Goal: Information Seeking & Learning: Learn about a topic

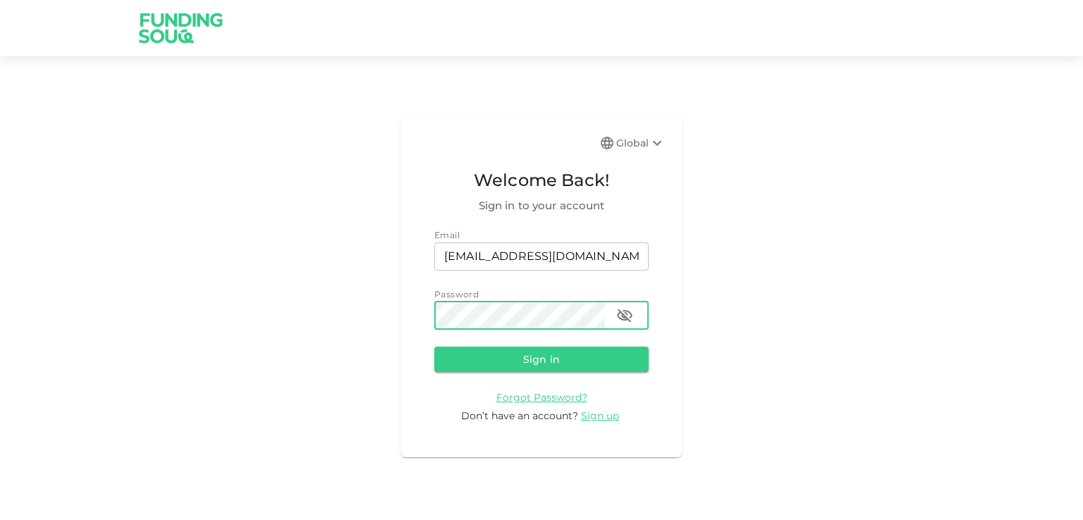
click at [434, 347] on button "Sign in" at bounding box center [541, 359] width 214 height 25
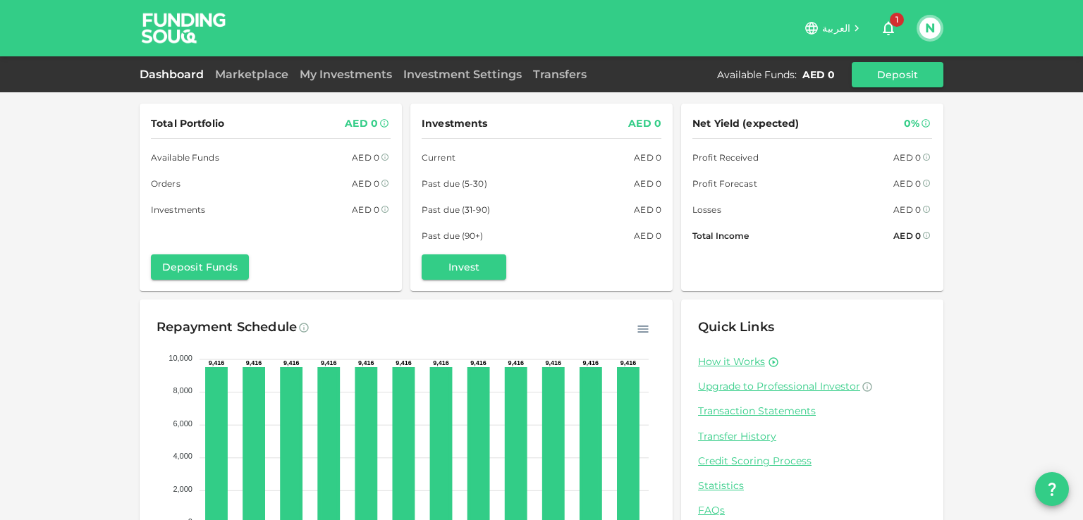
click at [180, 75] on link "Dashboard" at bounding box center [175, 74] width 70 height 13
click at [260, 78] on link "Marketplace" at bounding box center [251, 74] width 85 height 13
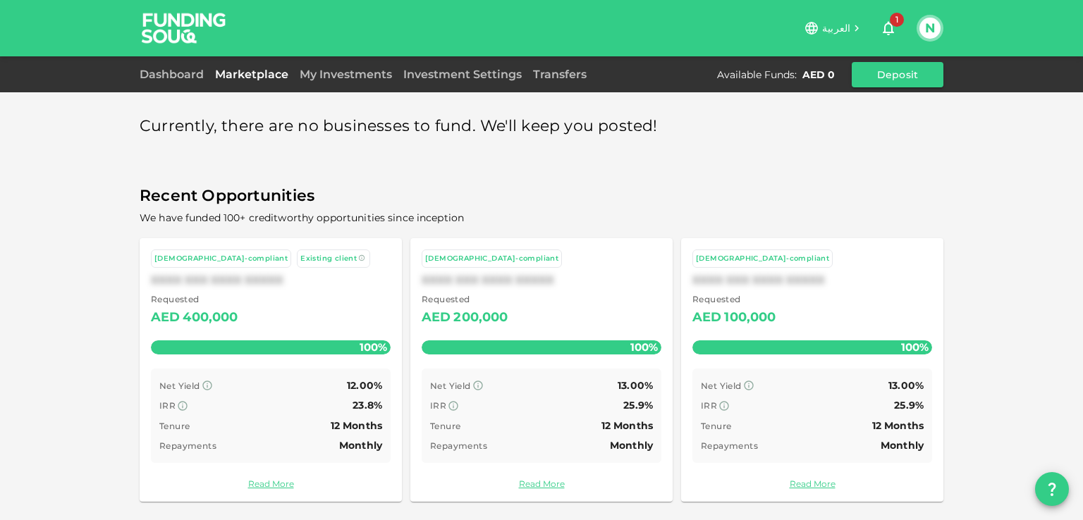
click at [374, 66] on div "My Investments" at bounding box center [346, 74] width 104 height 17
click at [372, 70] on link "My Investments" at bounding box center [346, 74] width 104 height 13
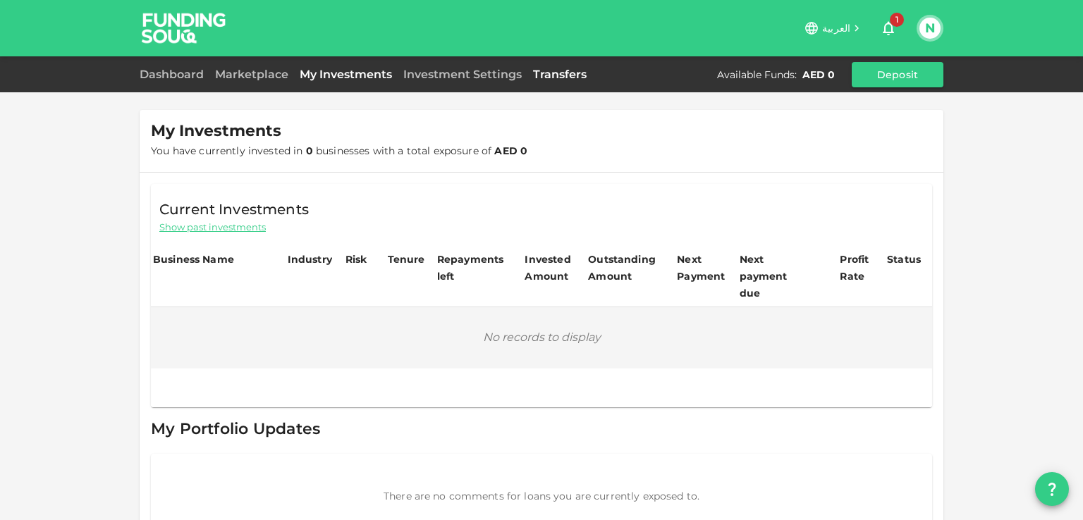
click at [565, 73] on link "Transfers" at bounding box center [559, 74] width 65 height 13
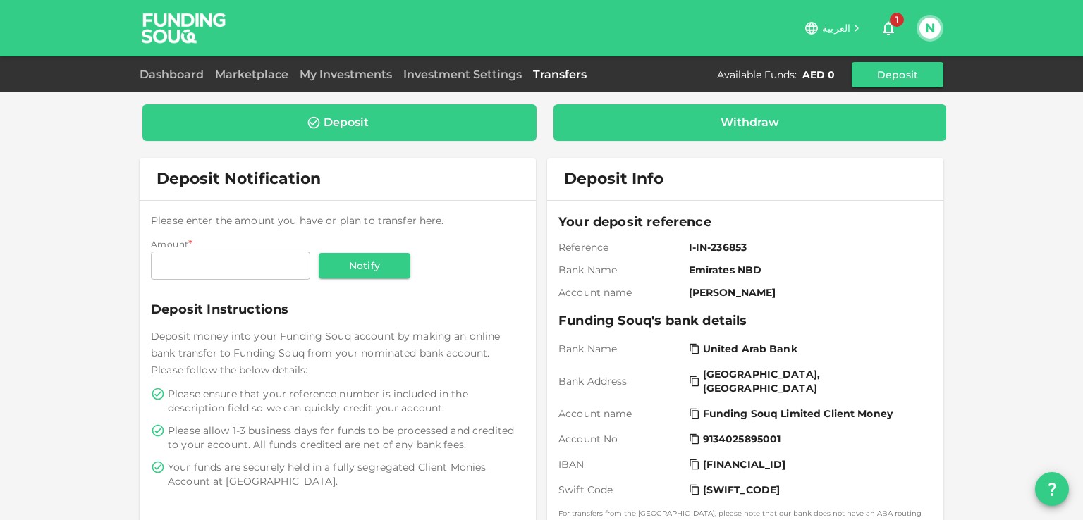
click at [764, 128] on div "Withdraw" at bounding box center [749, 123] width 59 height 14
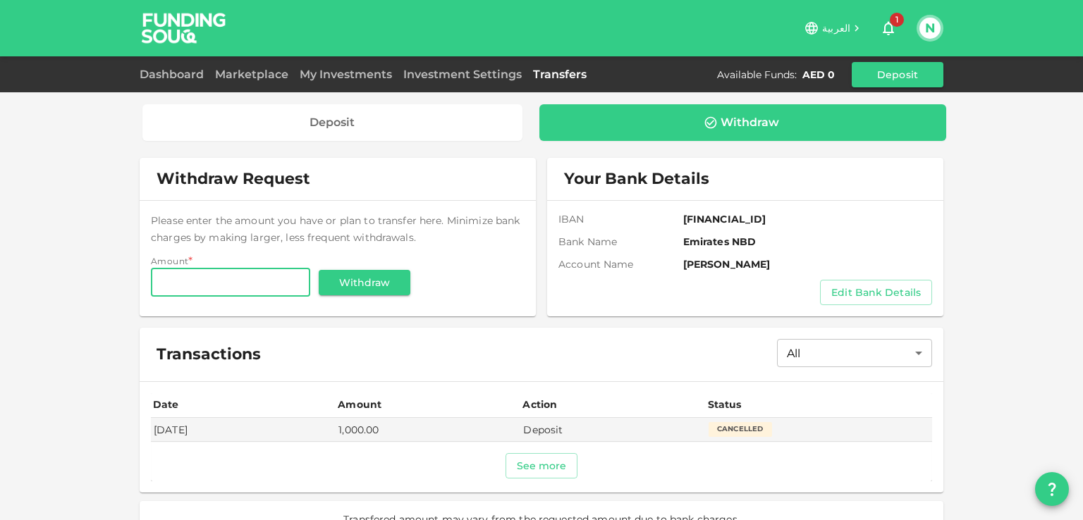
scroll to position [25, 0]
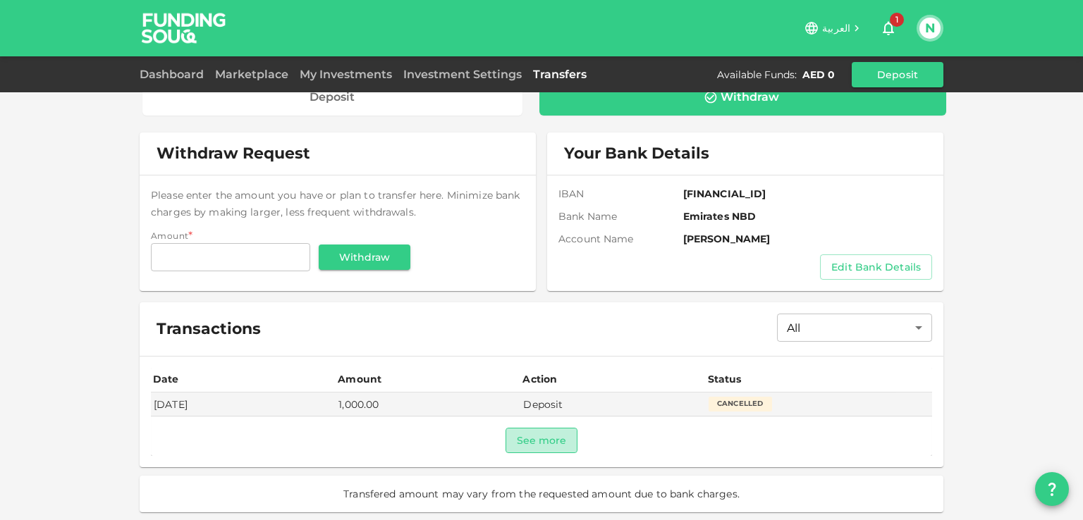
click at [527, 446] on button "See more" at bounding box center [541, 440] width 73 height 25
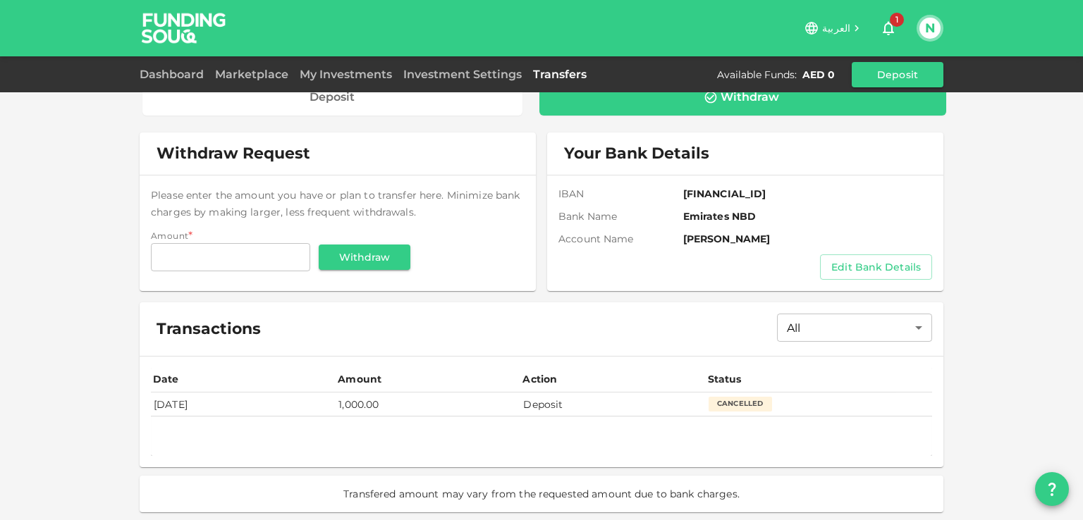
click at [736, 408] on div "Cancelled" at bounding box center [739, 404] width 63 height 14
click at [732, 407] on div "Cancelled" at bounding box center [739, 404] width 63 height 14
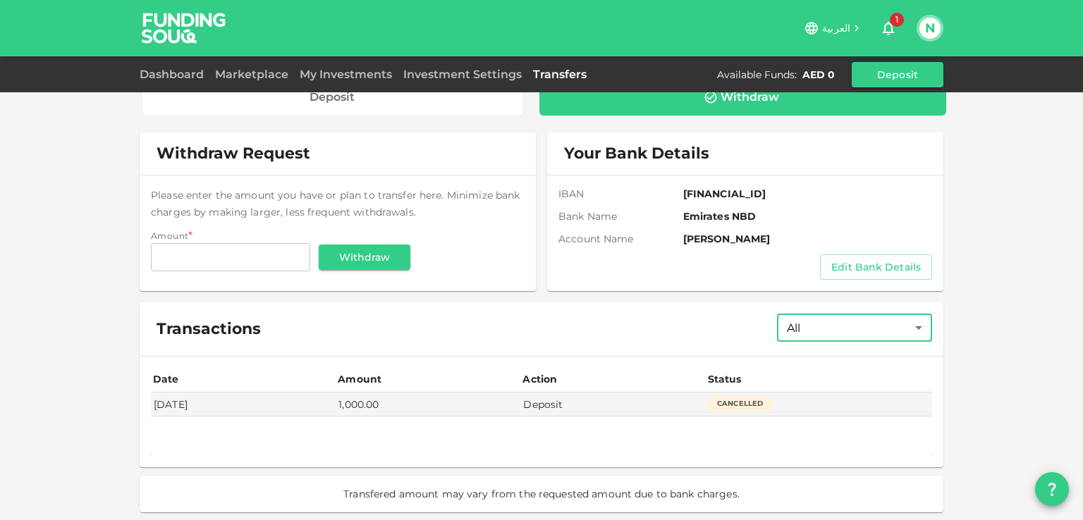
scroll to position [0, 0]
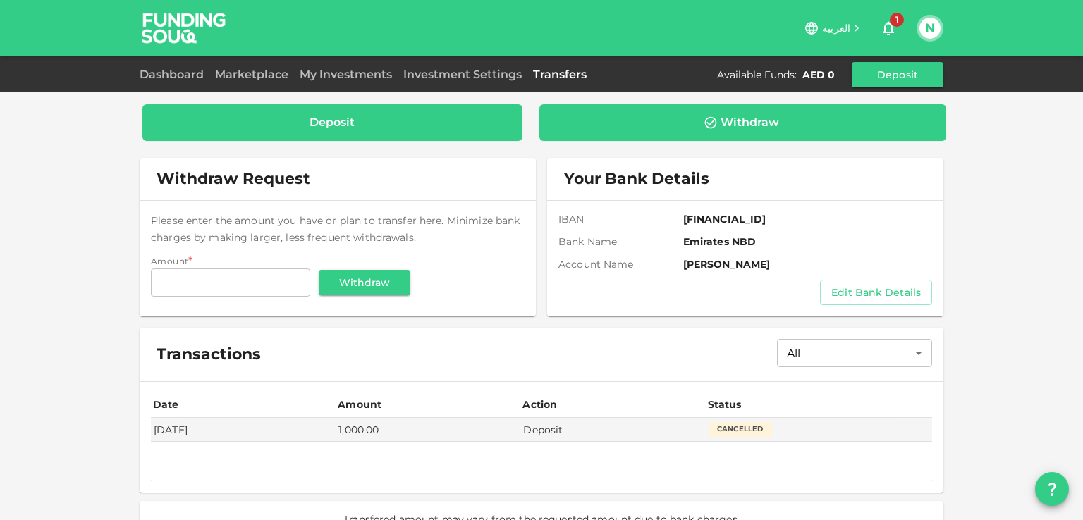
click at [311, 130] on div "Deposit" at bounding box center [332, 122] width 380 height 37
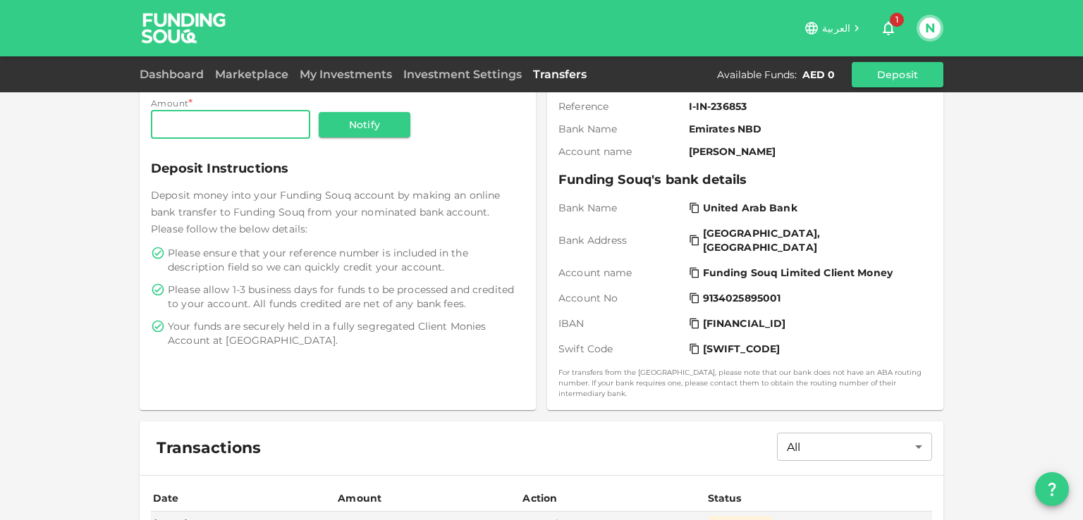
scroll to position [250, 0]
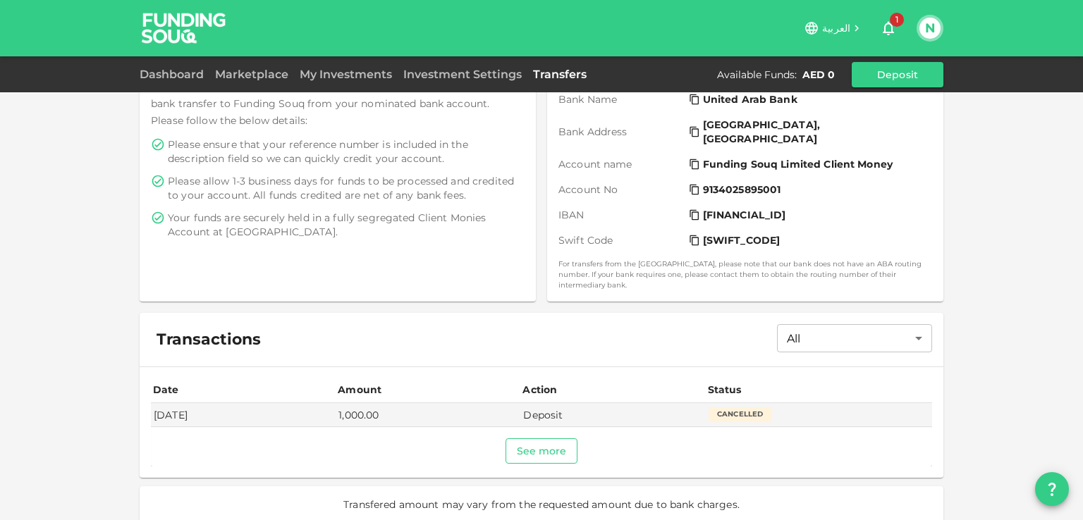
click at [526, 452] on div at bounding box center [541, 446] width 781 height 39
click at [540, 449] on button "See more" at bounding box center [541, 450] width 73 height 25
click at [794, 342] on div "All All ​" at bounding box center [854, 339] width 155 height 31
click at [806, 332] on body "العربية 1 N Dashboard Marketplace My Investments Investment Settings Transfers …" at bounding box center [541, 260] width 1083 height 520
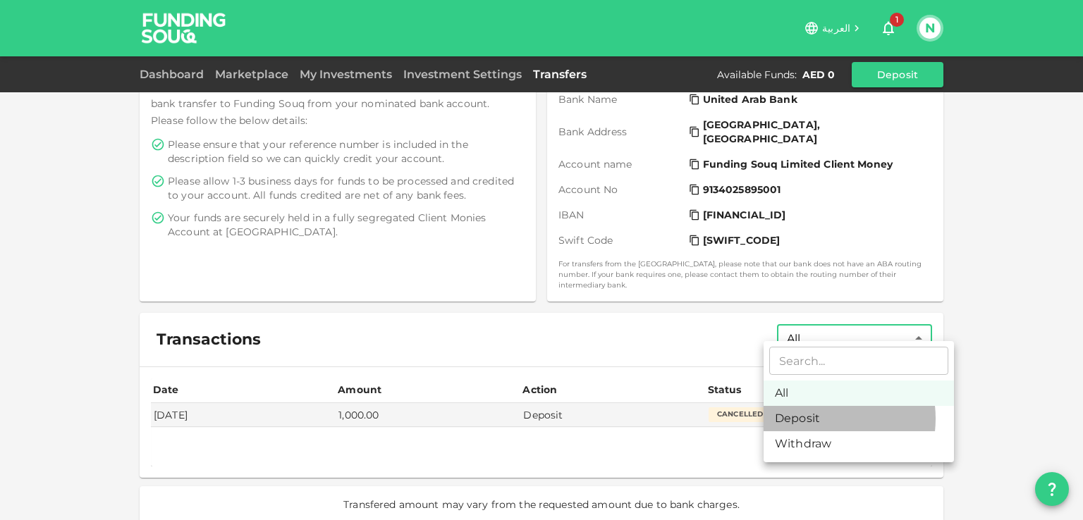
click at [813, 419] on li "Deposit" at bounding box center [858, 418] width 190 height 25
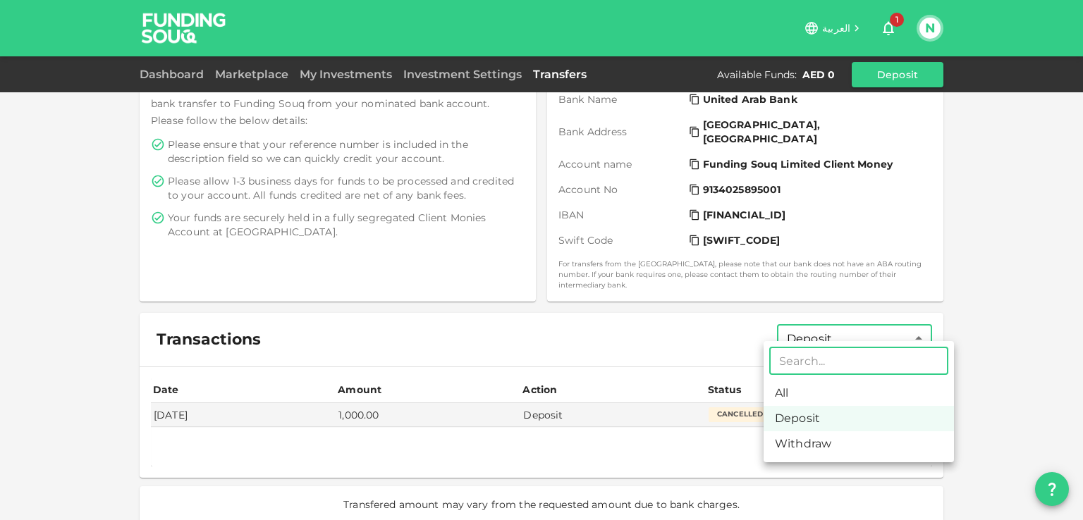
click at [827, 331] on body "العربية 1 N Dashboard Marketplace My Investments Investment Settings Transfers …" at bounding box center [541, 260] width 1083 height 520
click at [801, 436] on li "Withdraw" at bounding box center [858, 443] width 190 height 25
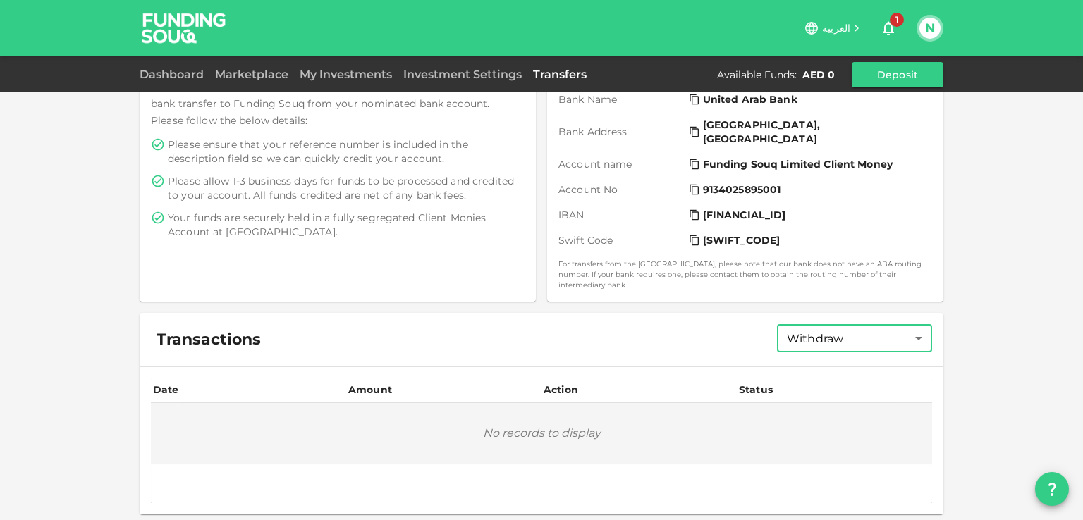
click at [822, 339] on body "العربية 1 N Dashboard Marketplace My Investments Investment Settings Transfers …" at bounding box center [541, 260] width 1083 height 520
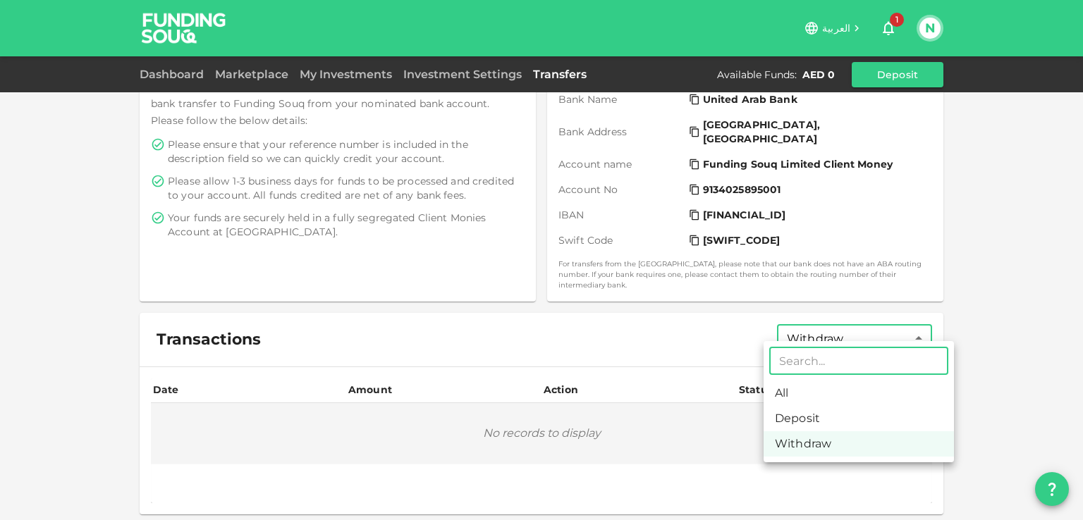
click at [795, 384] on li "All" at bounding box center [858, 393] width 190 height 25
type input "All"
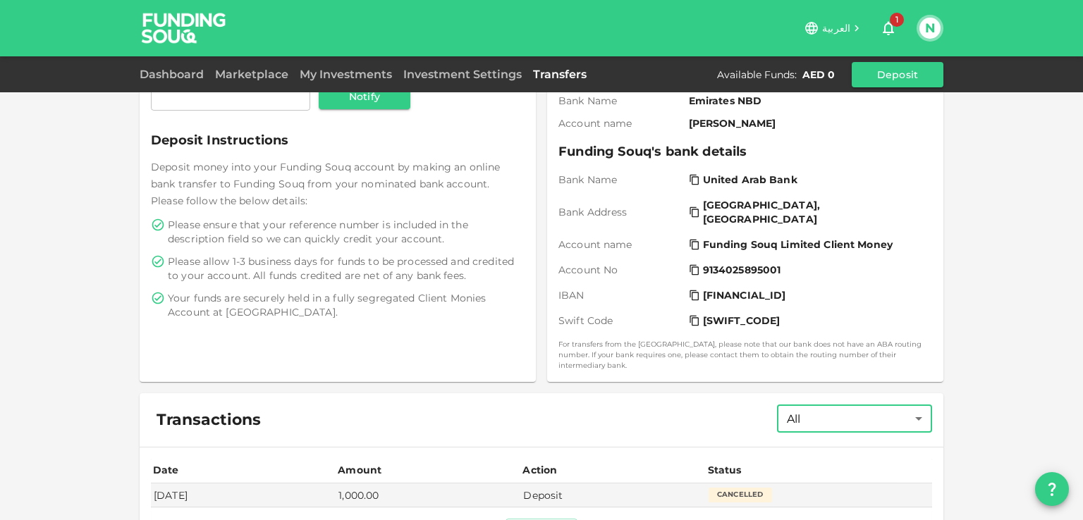
scroll to position [0, 0]
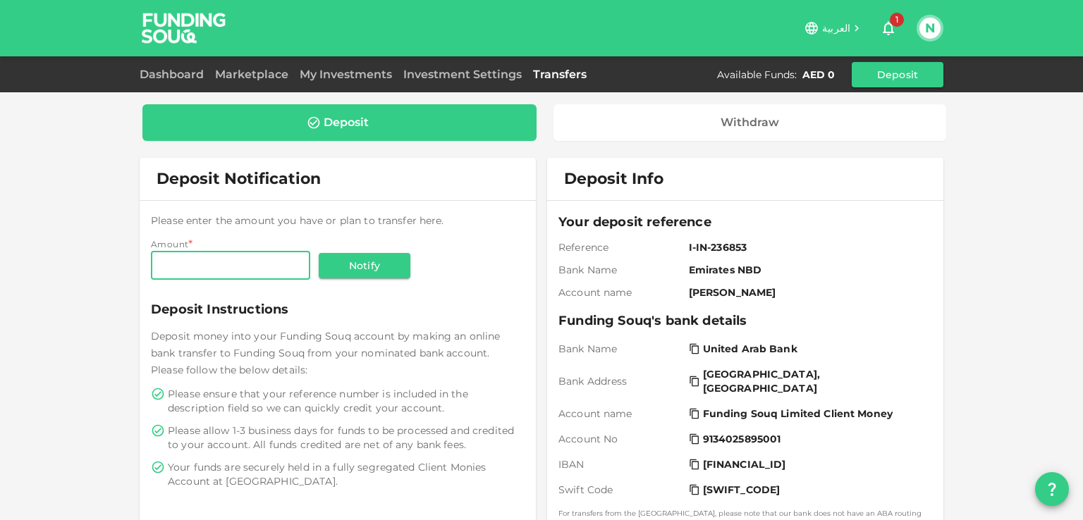
click at [250, 278] on input "Amount" at bounding box center [230, 266] width 159 height 28
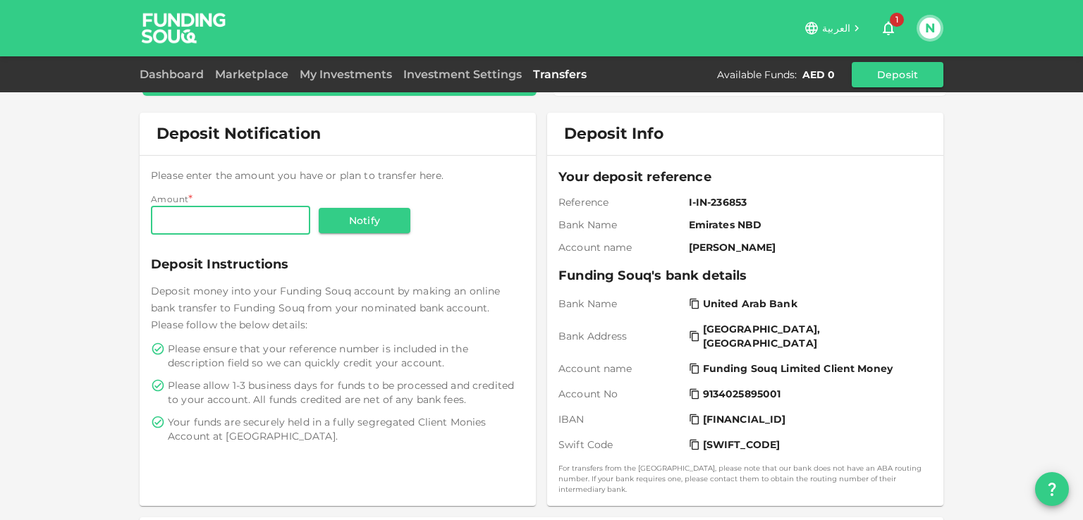
scroll to position [141, 0]
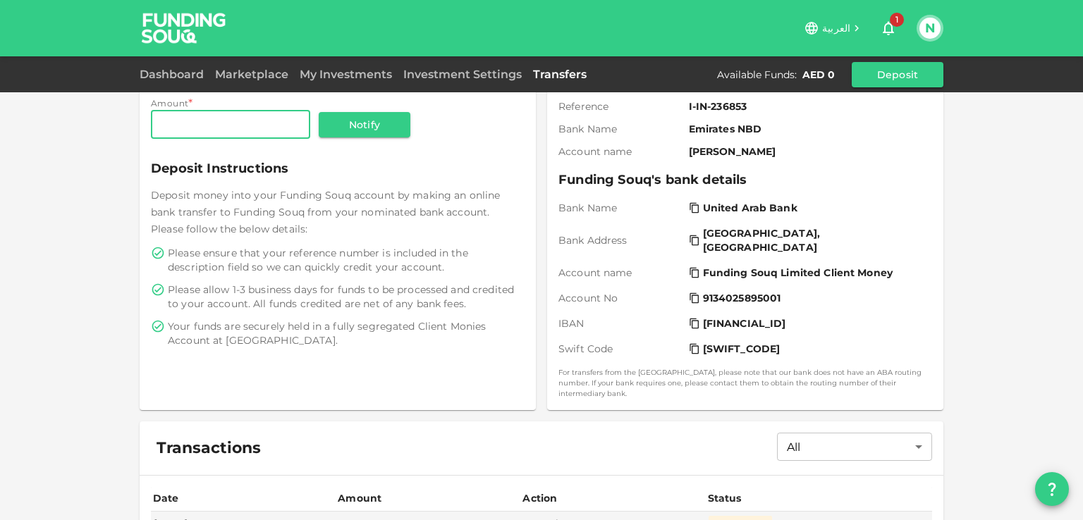
click at [1, 322] on div "Deposit Withdraw Deposit Notification Please enter the amount you have or plan …" at bounding box center [541, 249] width 1083 height 781
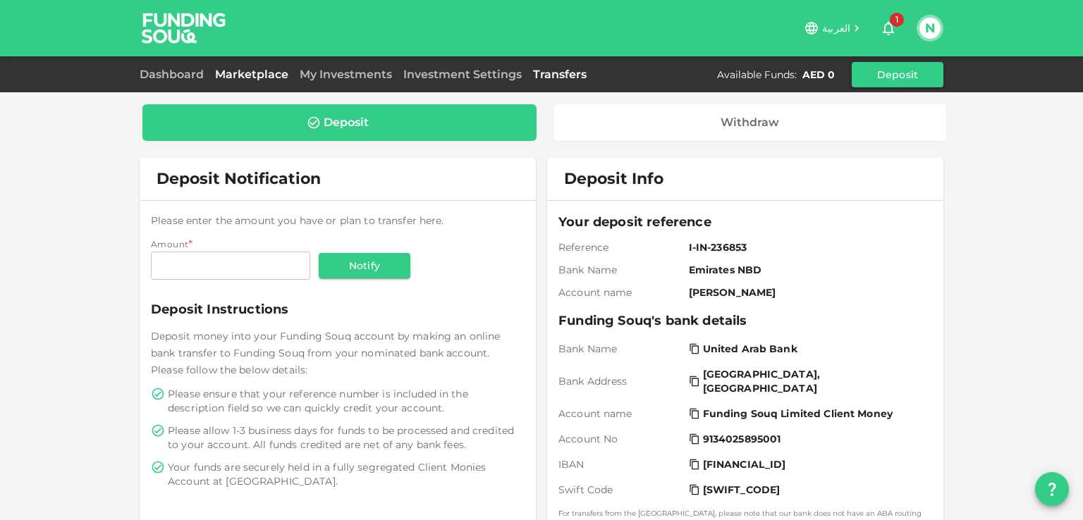
click at [254, 75] on link "Marketplace" at bounding box center [251, 74] width 85 height 13
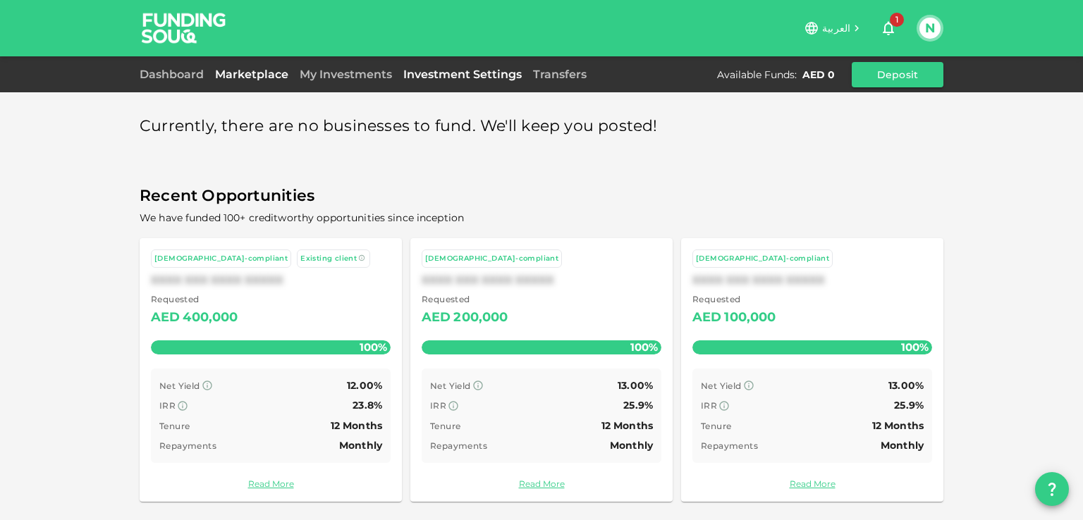
click at [407, 68] on link "Investment Settings" at bounding box center [463, 74] width 130 height 13
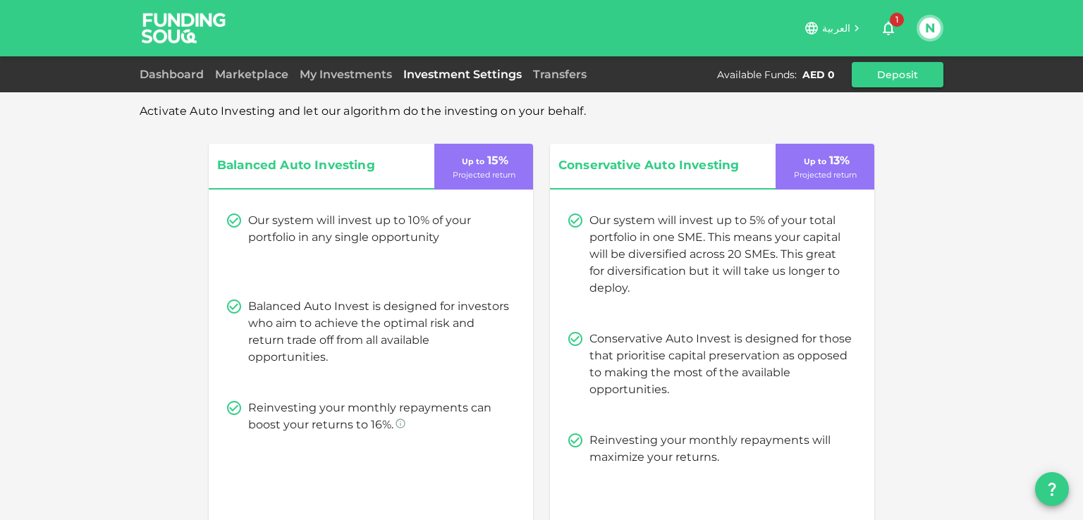
scroll to position [228, 0]
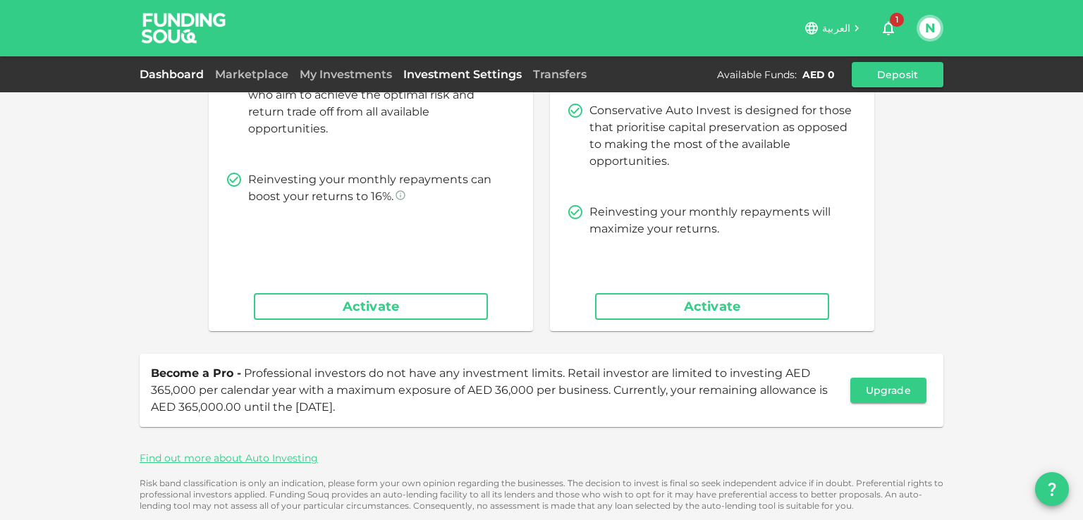
click at [146, 76] on link "Dashboard" at bounding box center [175, 74] width 70 height 13
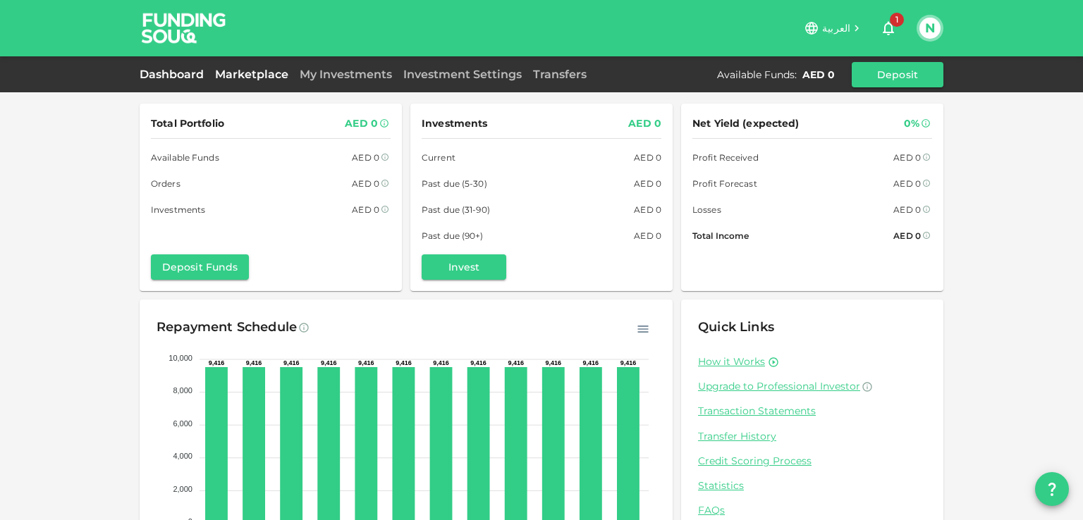
click at [240, 79] on link "Marketplace" at bounding box center [251, 74] width 85 height 13
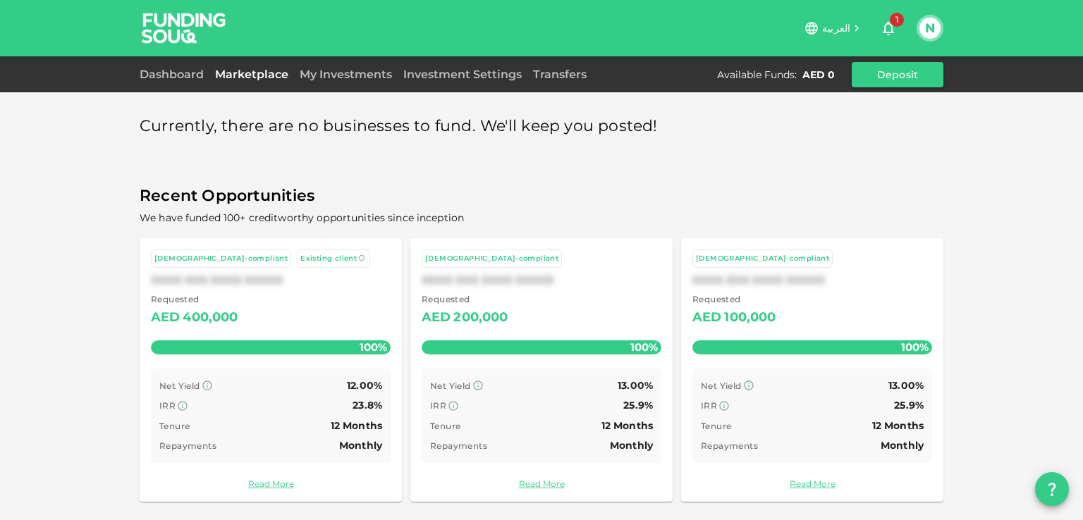
scroll to position [1, 0]
click at [272, 483] on link "Read More" at bounding box center [271, 482] width 240 height 13
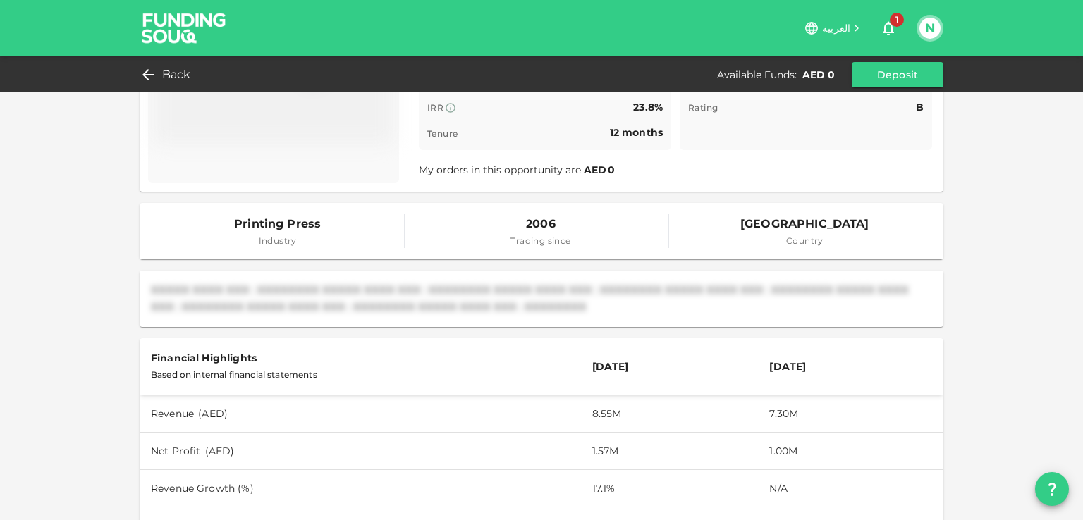
scroll to position [82, 0]
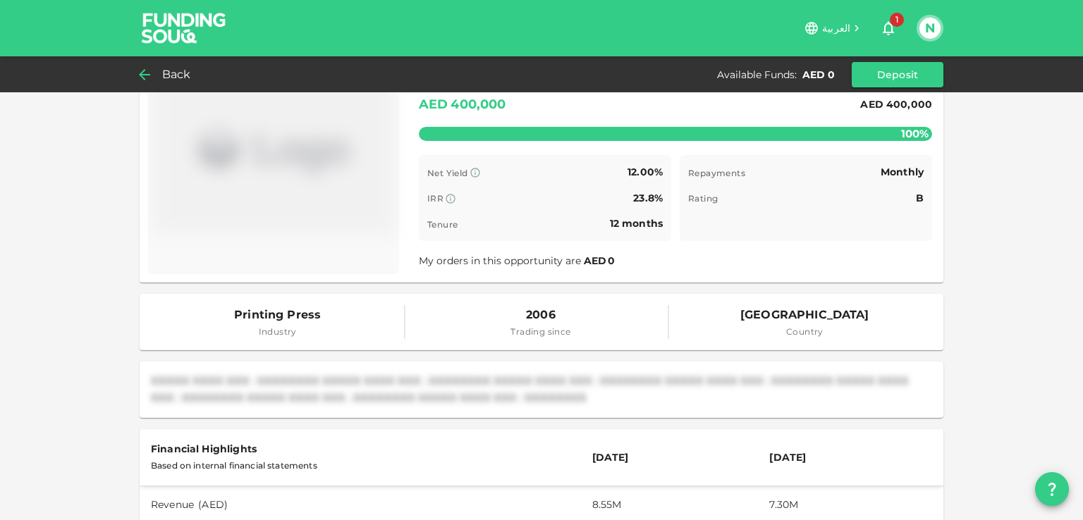
click at [177, 82] on span "Back" at bounding box center [176, 75] width 29 height 20
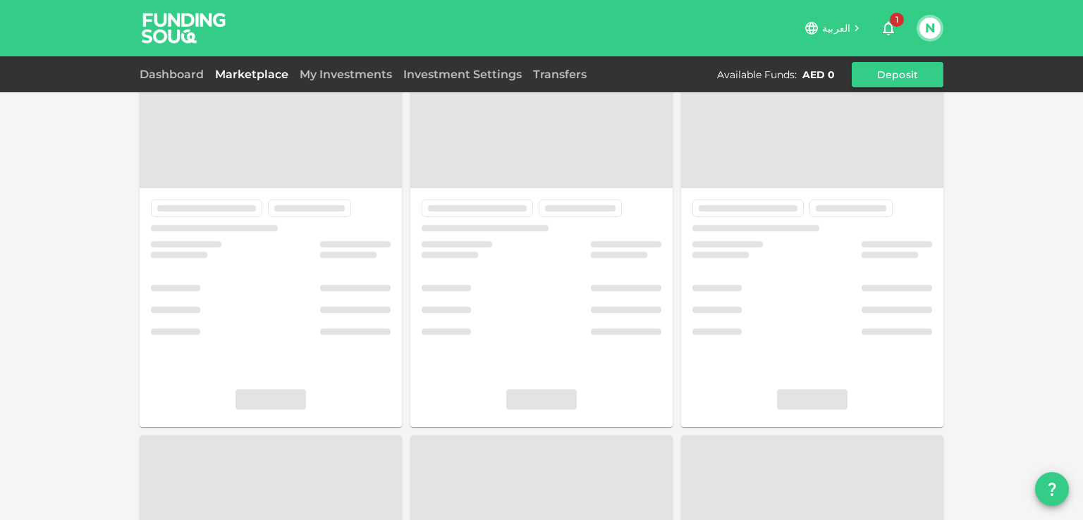
scroll to position [1, 0]
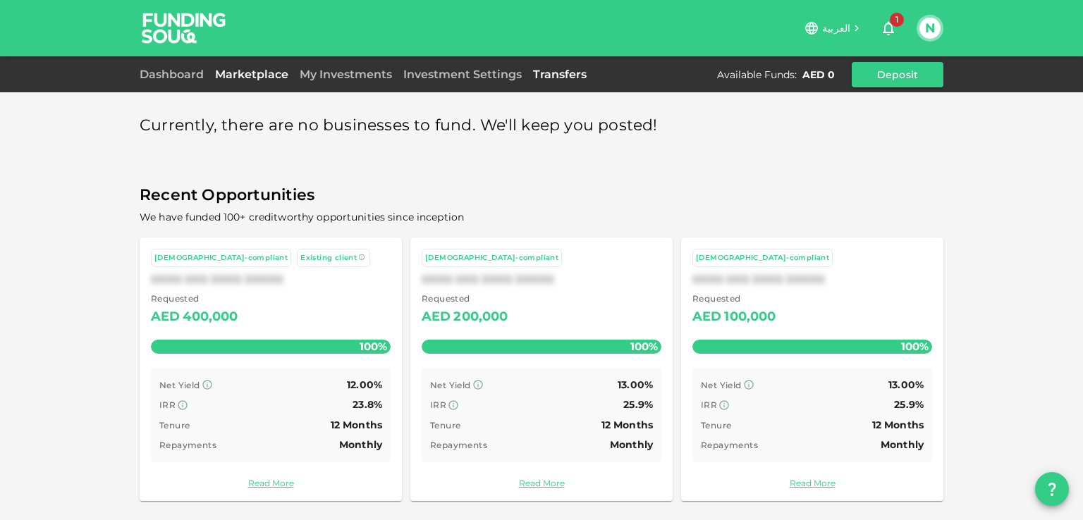
click at [573, 74] on link "Transfers" at bounding box center [559, 74] width 65 height 13
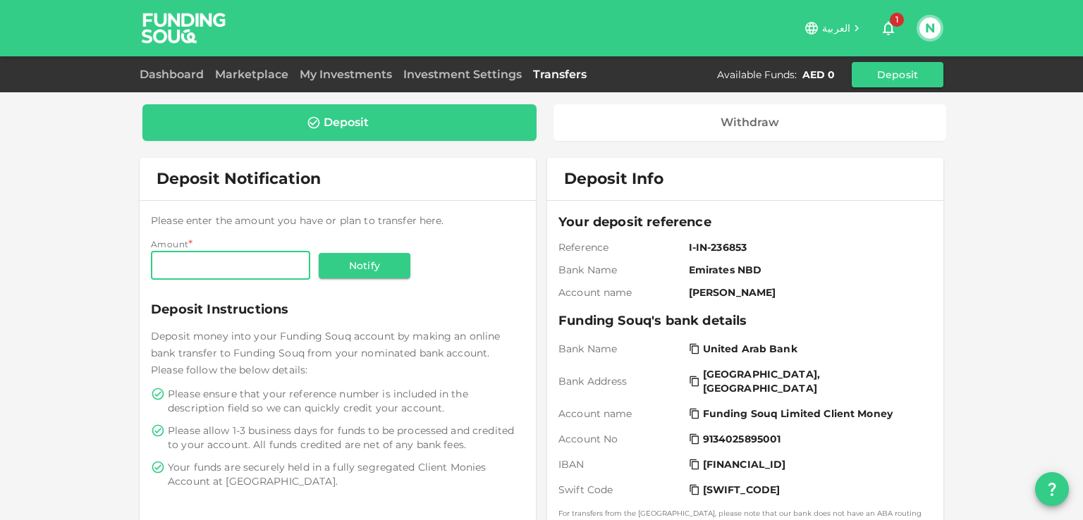
scroll to position [250, 0]
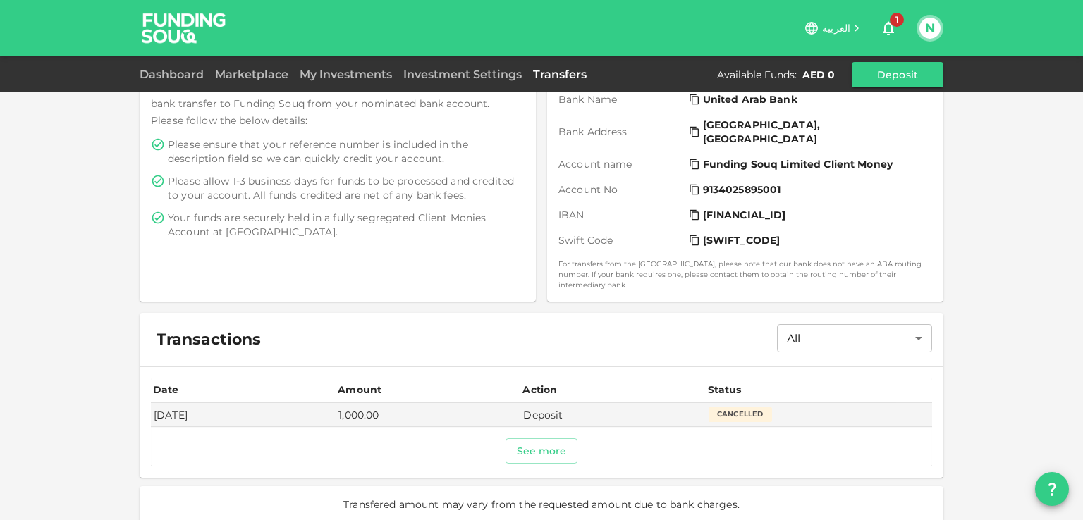
click at [623, 498] on span "Transfered amount may vary from the requested amount due to bank charges." at bounding box center [541, 505] width 396 height 14
click at [890, 20] on span "1" at bounding box center [897, 20] width 14 height 14
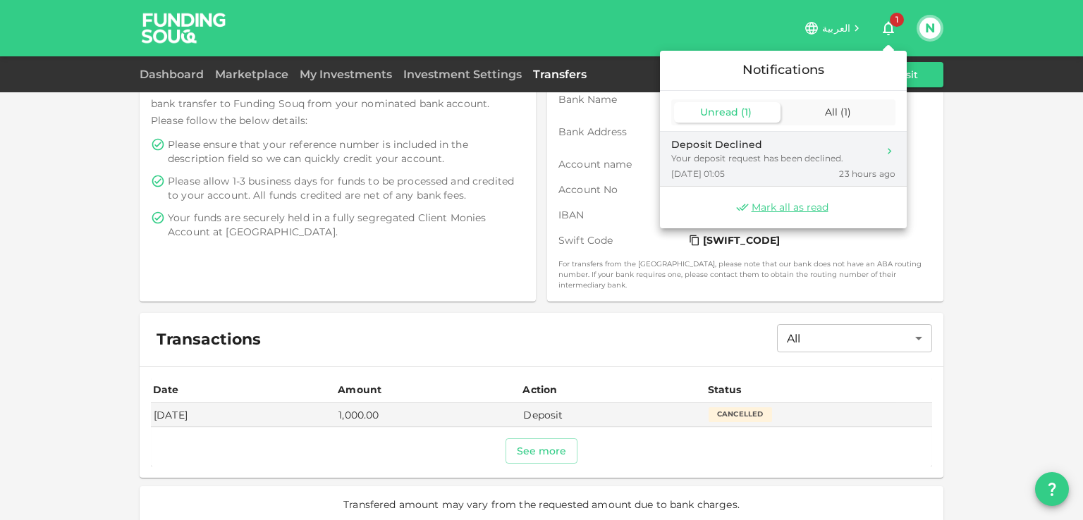
click at [725, 168] on span "[DATE] 01:05" at bounding box center [698, 174] width 54 height 12
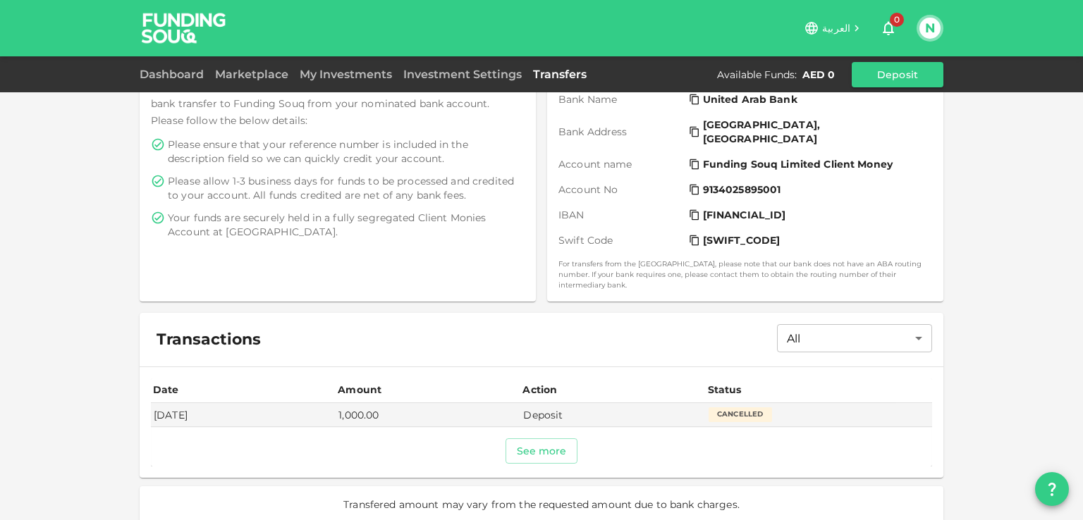
click at [892, 19] on span "0" at bounding box center [897, 20] width 14 height 14
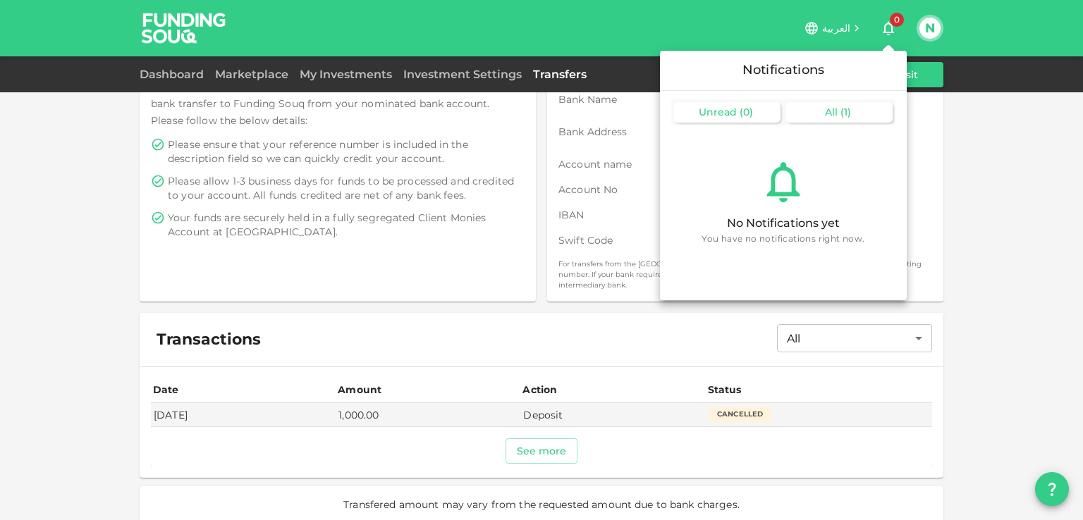
click at [832, 111] on span "All" at bounding box center [831, 112] width 13 height 13
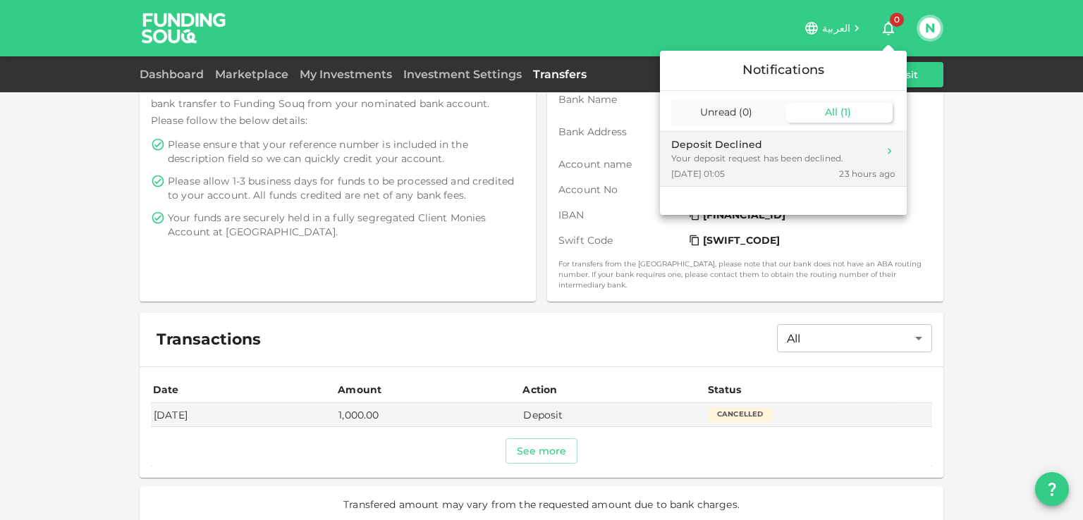
click at [893, 152] on icon at bounding box center [889, 151] width 12 height 12
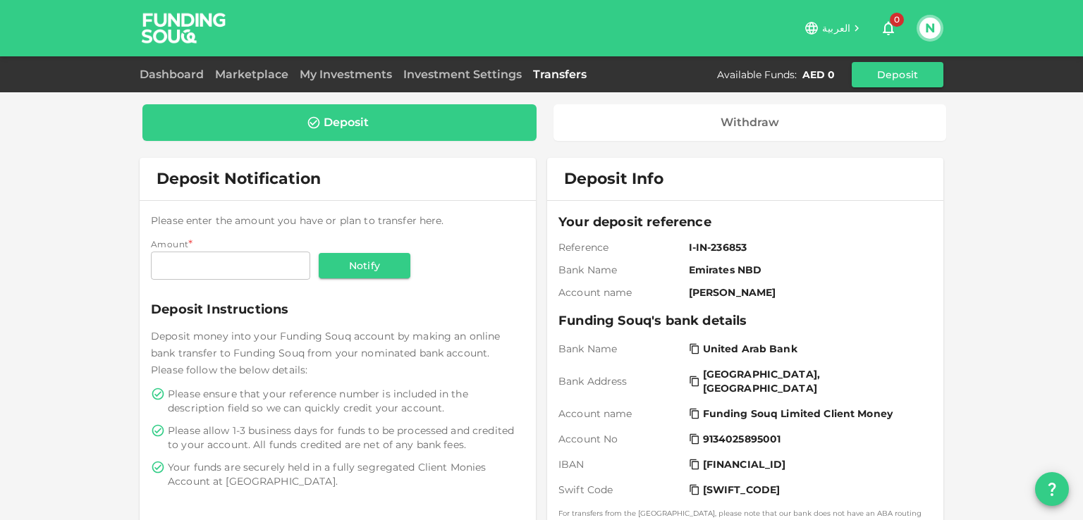
click at [899, 24] on span "0" at bounding box center [897, 20] width 14 height 14
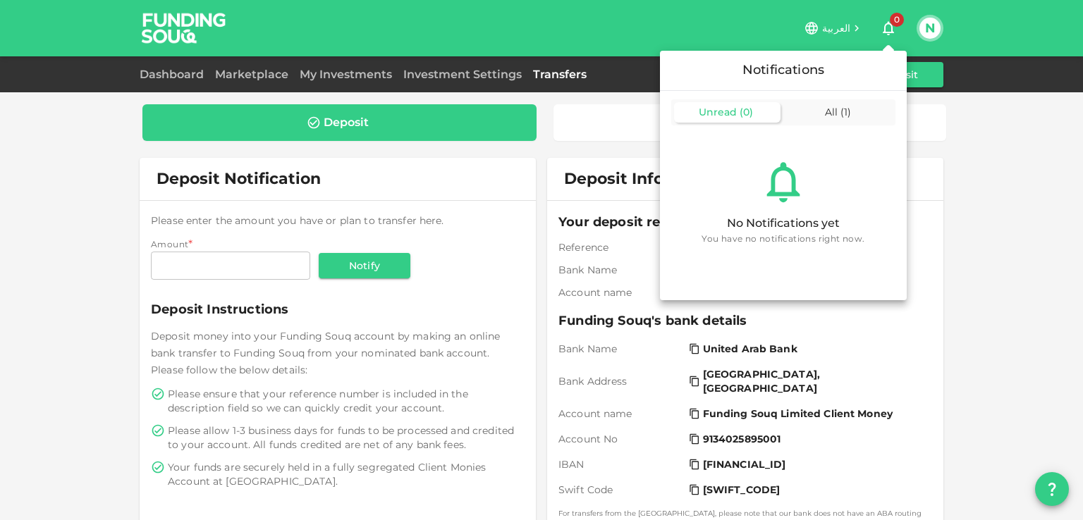
click at [823, 131] on div "No Notifications yet You have no notifications right now." at bounding box center [783, 201] width 247 height 141
click at [833, 116] on span "All" at bounding box center [831, 112] width 13 height 13
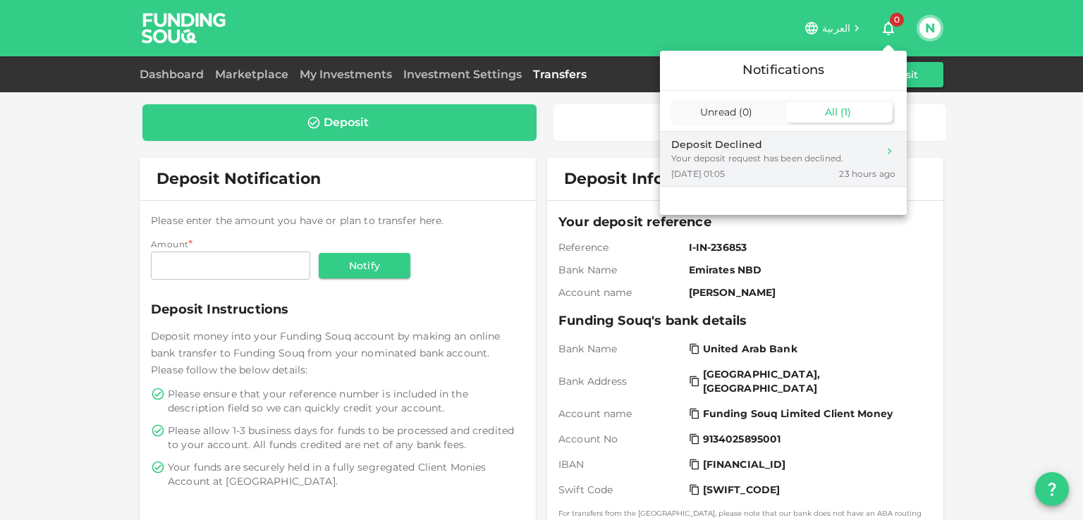
click at [748, 173] on div "[DATE] 01:05 23 hours ago" at bounding box center [783, 174] width 224 height 12
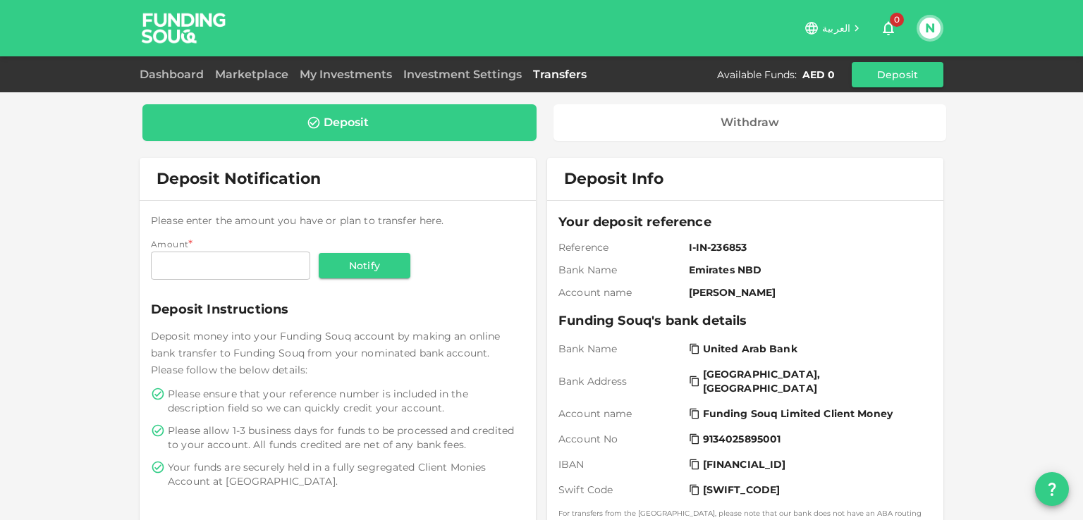
click at [929, 20] on button "N" at bounding box center [929, 28] width 21 height 21
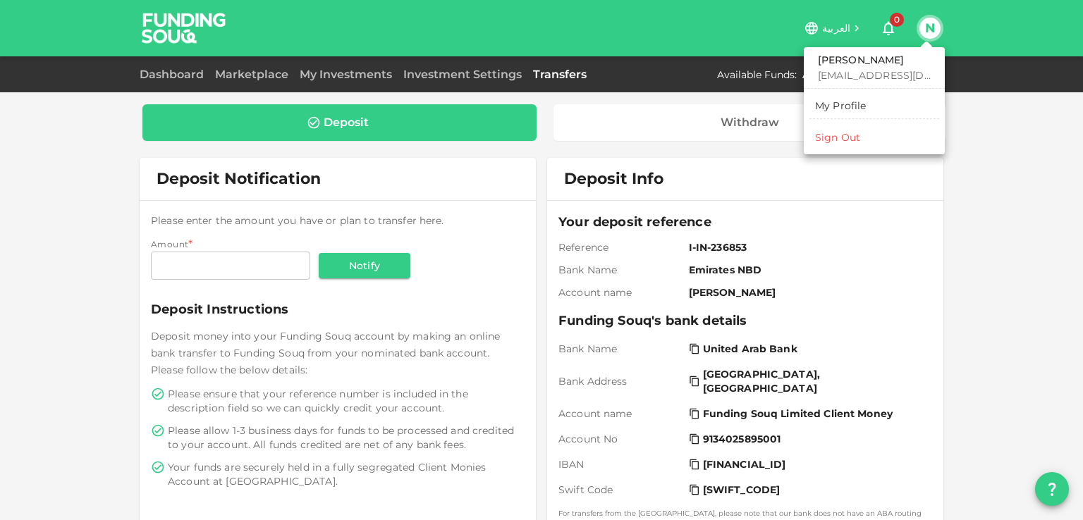
click at [866, 128] on li "Sign Out" at bounding box center [874, 137] width 130 height 23
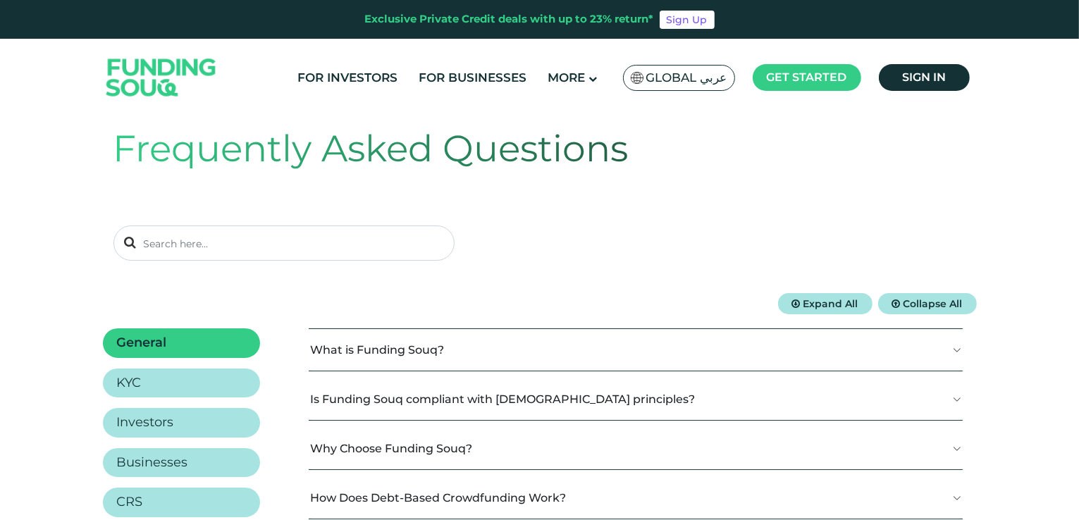
scroll to position [70, 0]
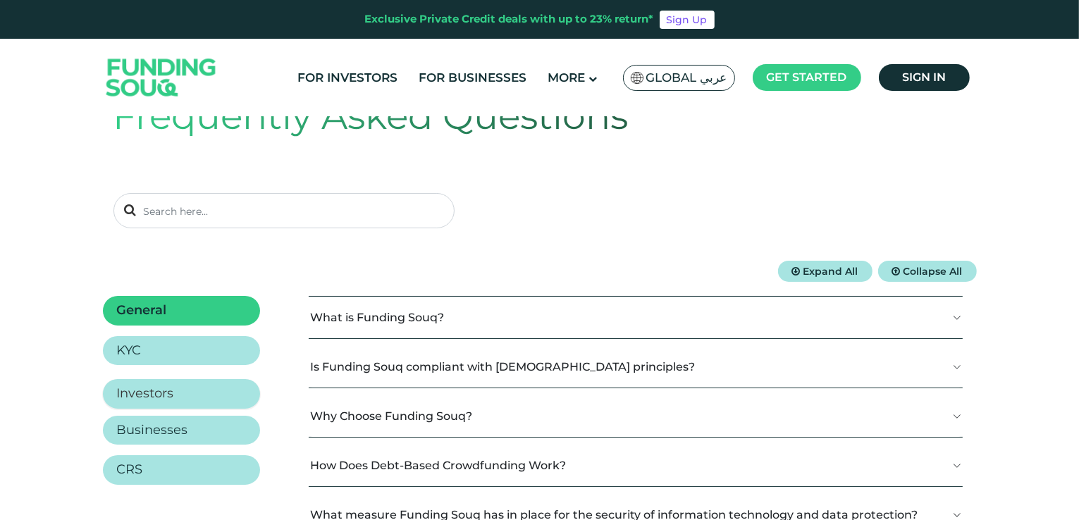
click at [157, 390] on h2 "Investors" at bounding box center [145, 394] width 57 height 16
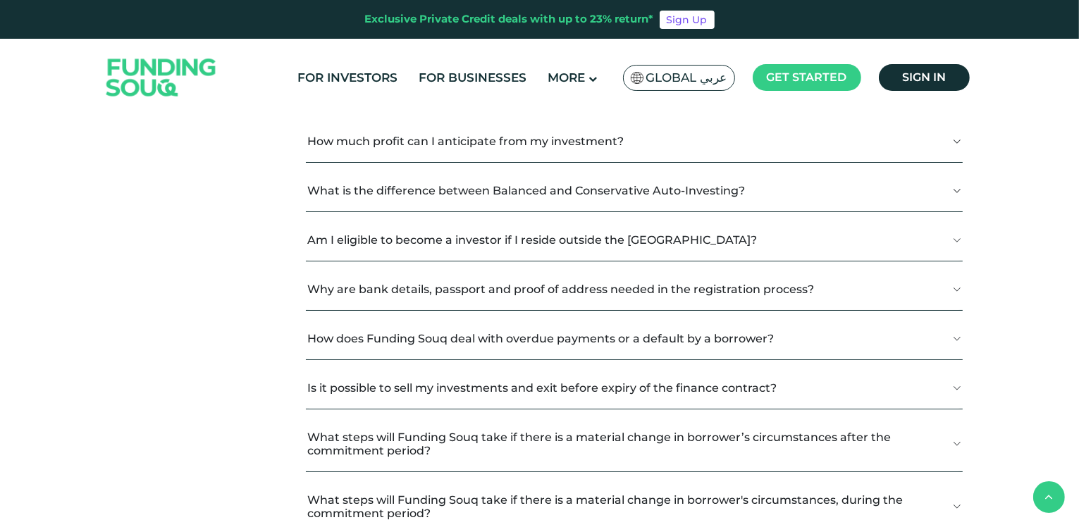
scroll to position [70, 0]
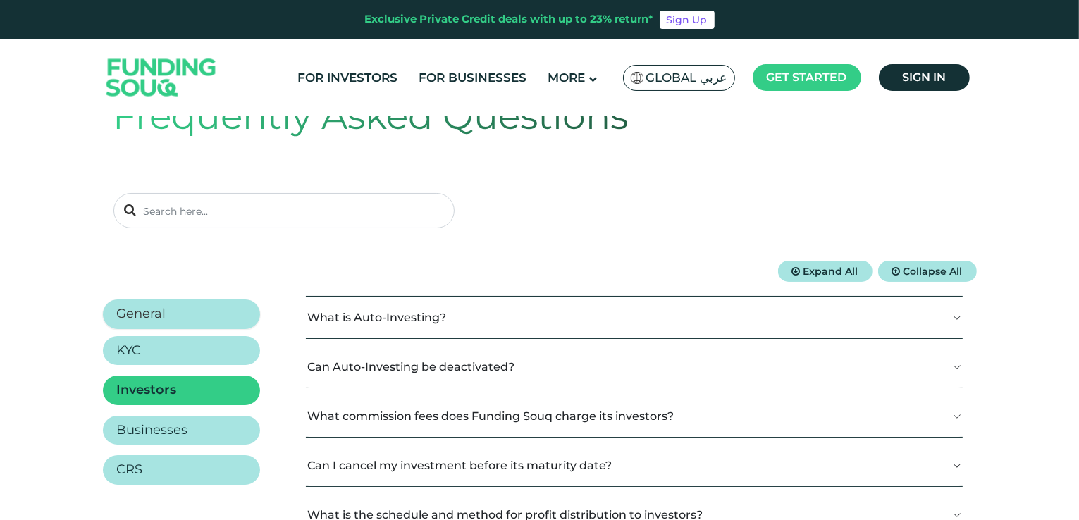
click at [141, 314] on h2 "General" at bounding box center [141, 315] width 49 height 16
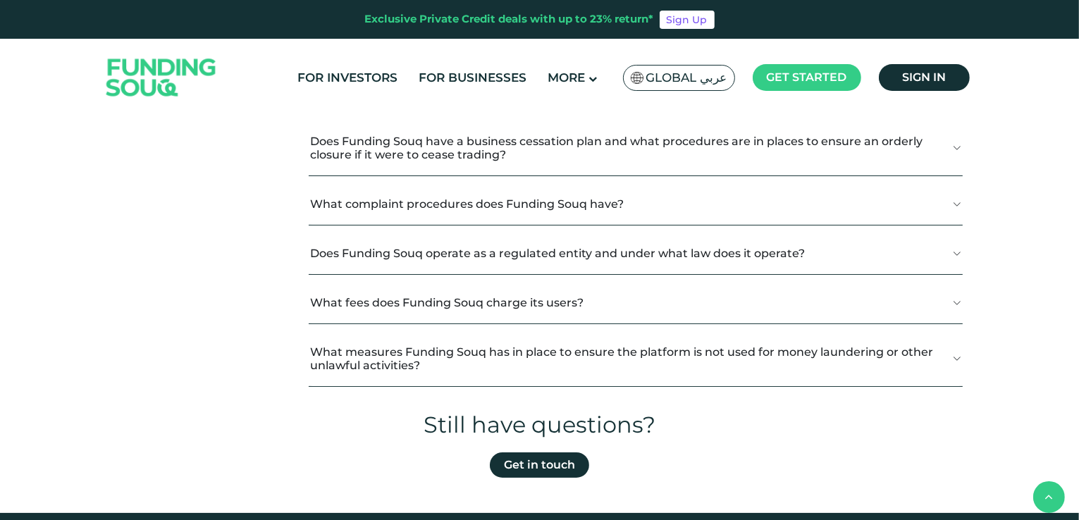
scroll to position [846, 0]
